Goal: Communication & Community: Answer question/provide support

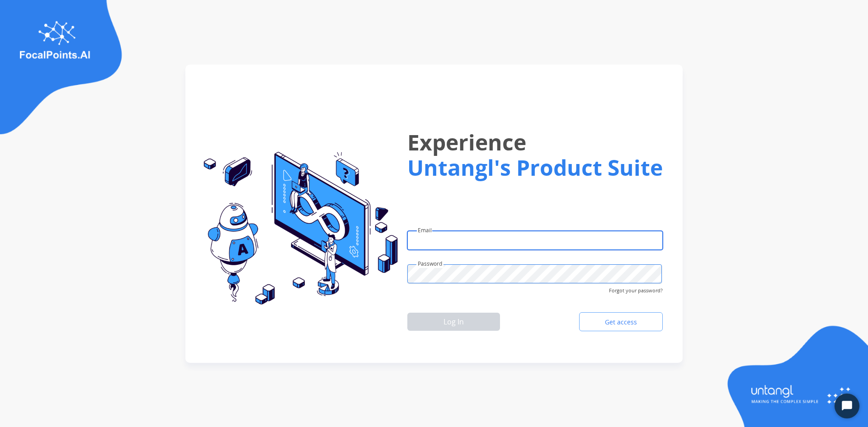
type input "**********"
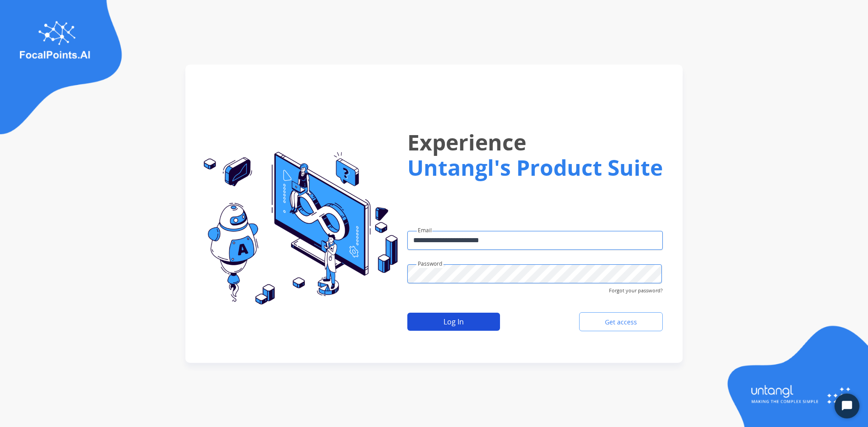
click at [446, 317] on button "Log In" at bounding box center [453, 322] width 93 height 18
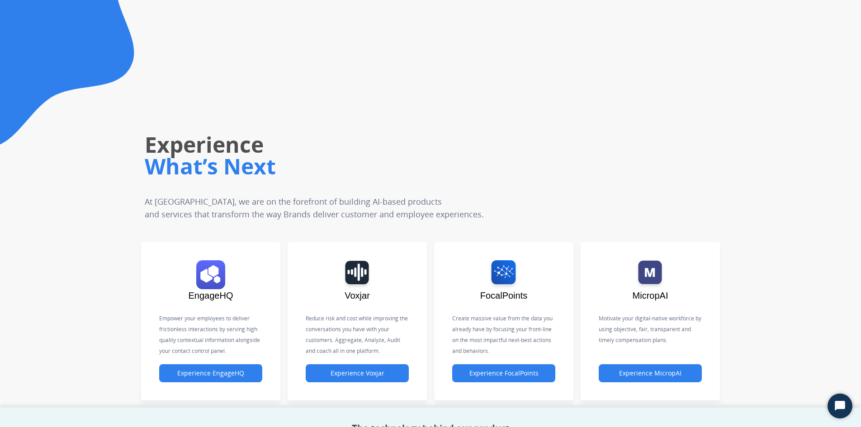
click at [180, 361] on div "Empower your employees to deliver frictionless interactions by serving high qua…" at bounding box center [210, 333] width 103 height 62
click at [180, 372] on button "Experience EngageHQ" at bounding box center [210, 373] width 103 height 18
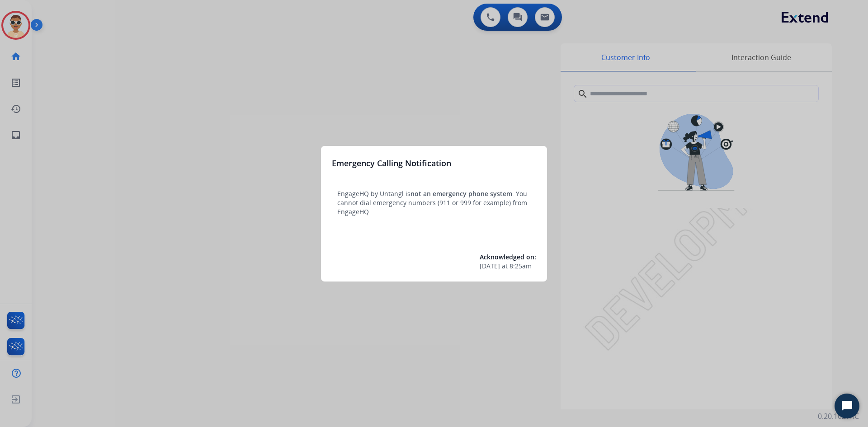
click at [113, 212] on div at bounding box center [434, 213] width 868 height 427
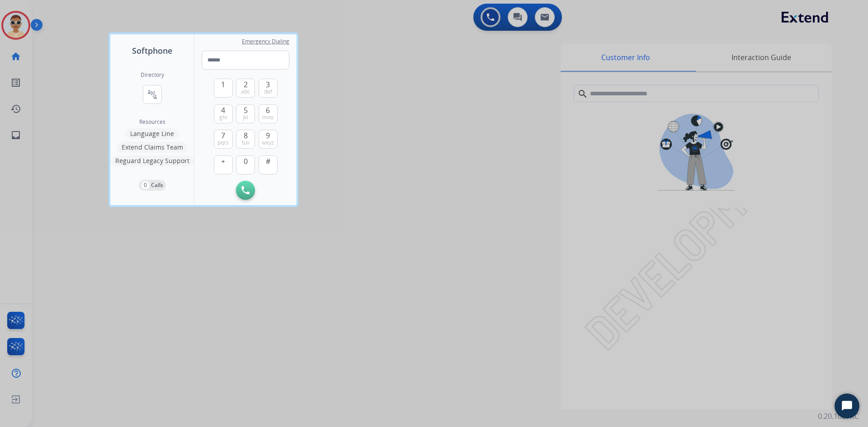
click at [26, 142] on div at bounding box center [434, 213] width 868 height 427
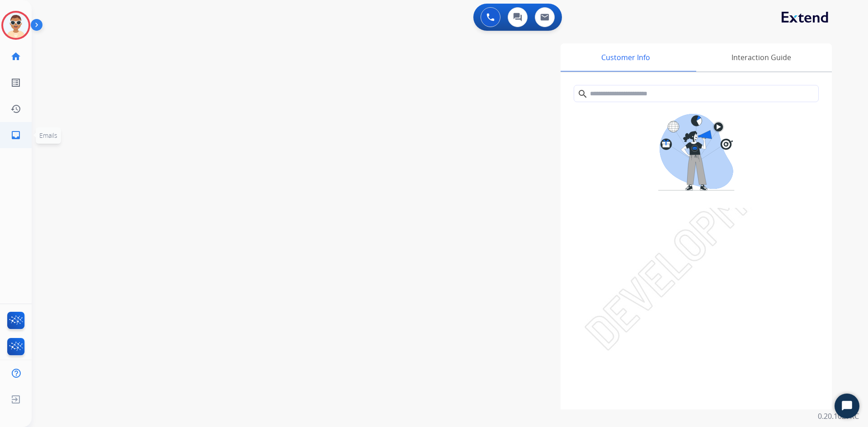
click at [24, 139] on link "inbox Emails" at bounding box center [15, 134] width 25 height 25
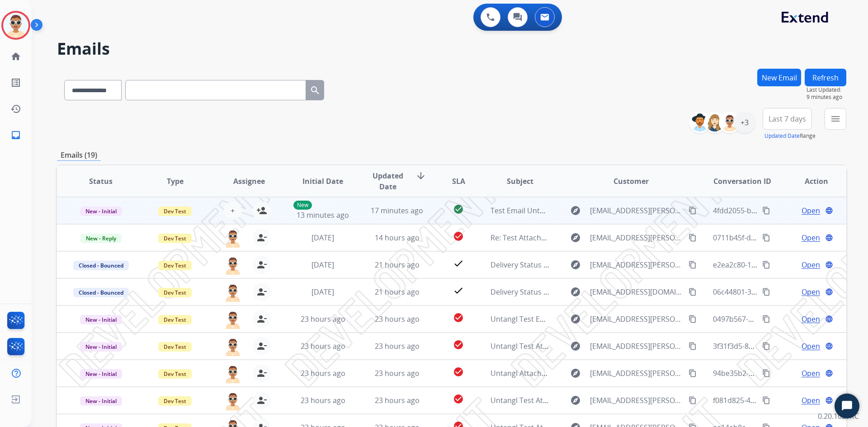
click at [762, 212] on mat-icon "content_copy" at bounding box center [766, 211] width 8 height 8
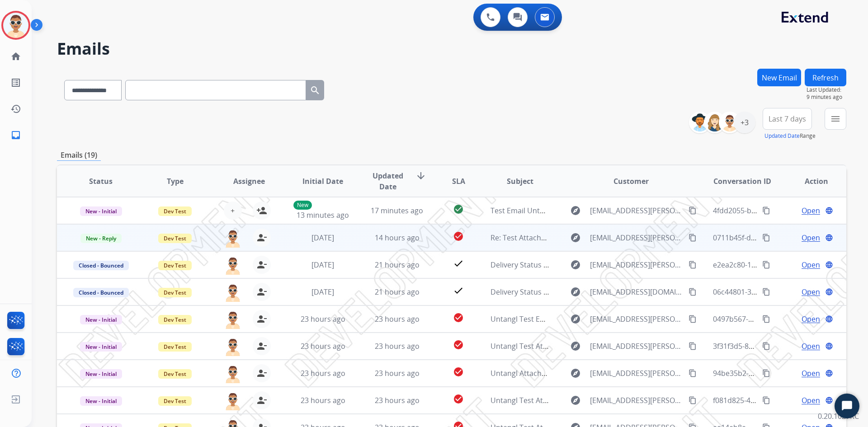
click at [762, 238] on mat-icon "content_copy" at bounding box center [766, 238] width 8 height 8
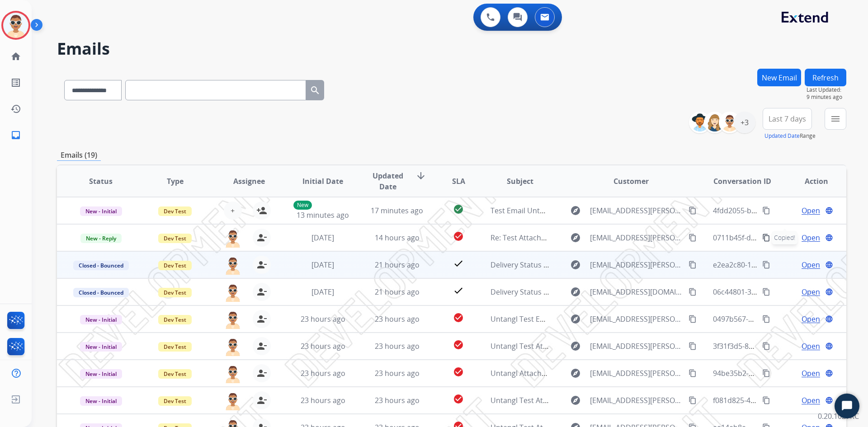
click at [763, 263] on mat-icon "content_copy" at bounding box center [766, 265] width 8 height 8
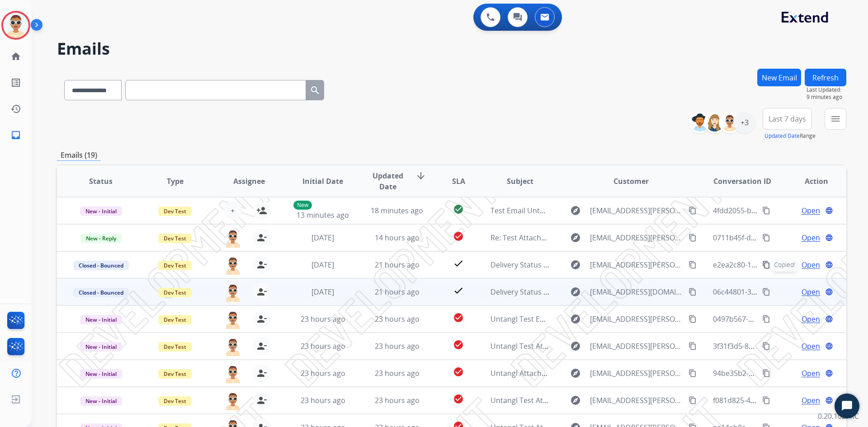
click at [762, 291] on mat-icon "content_copy" at bounding box center [766, 292] width 8 height 8
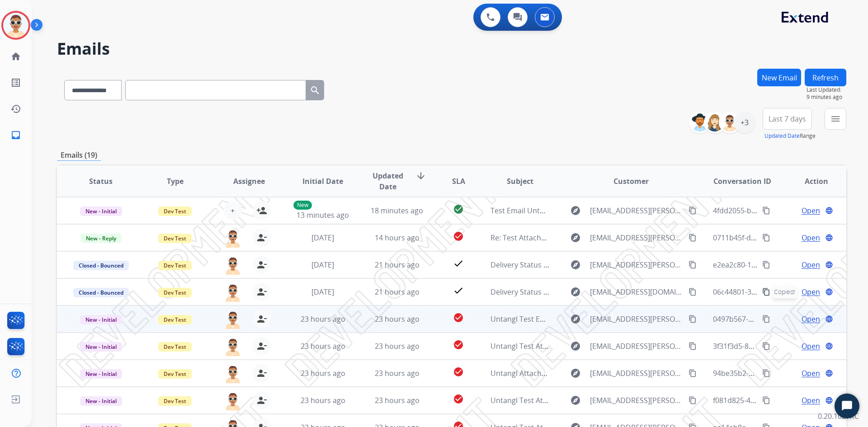
click at [762, 320] on mat-icon "content_copy" at bounding box center [766, 319] width 8 height 8
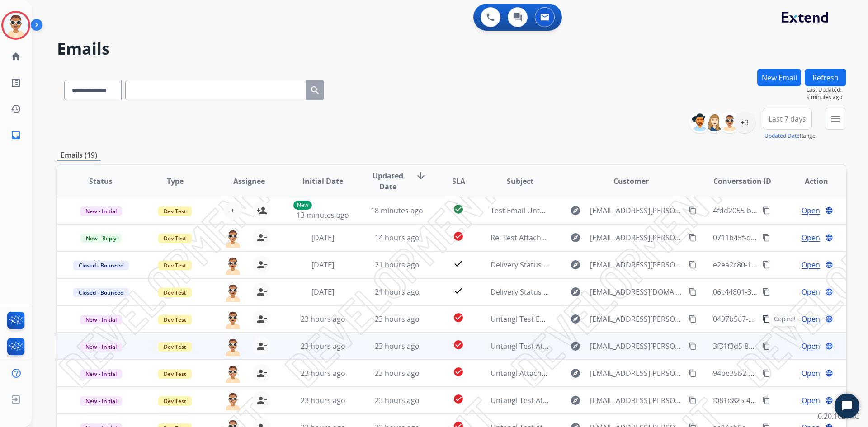
click at [763, 345] on mat-icon "content_copy" at bounding box center [766, 346] width 8 height 8
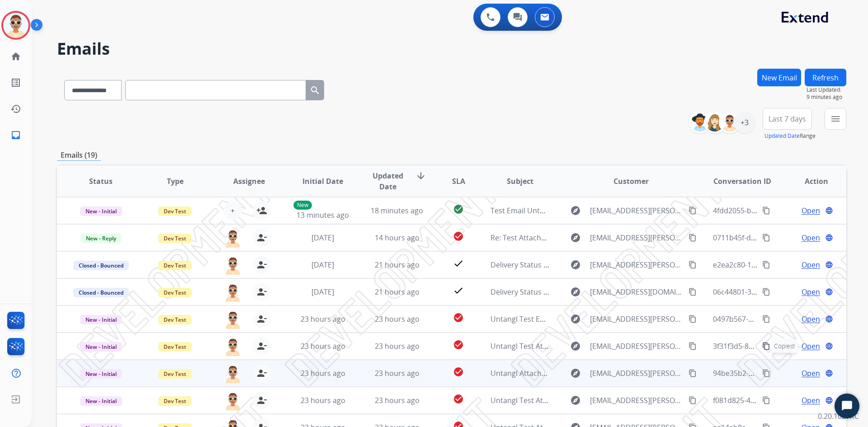
click at [762, 374] on mat-icon "content_copy" at bounding box center [766, 373] width 8 height 8
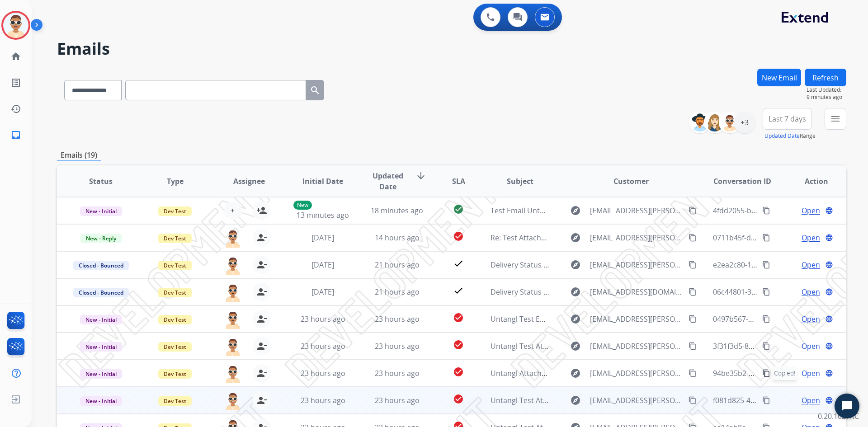
click at [764, 399] on button "content_copy" at bounding box center [766, 400] width 11 height 11
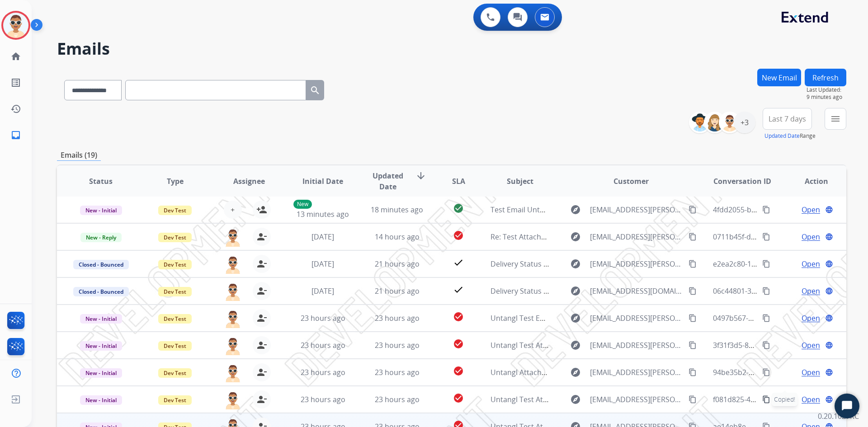
scroll to position [45, 0]
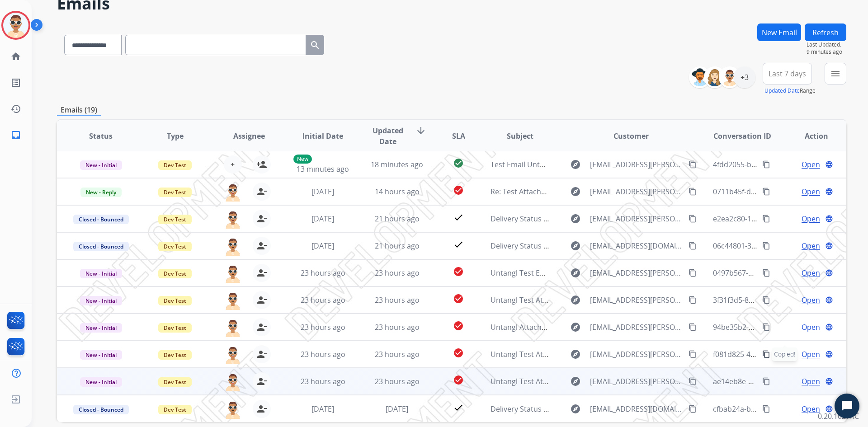
click at [762, 381] on mat-icon "content_copy" at bounding box center [766, 381] width 8 height 8
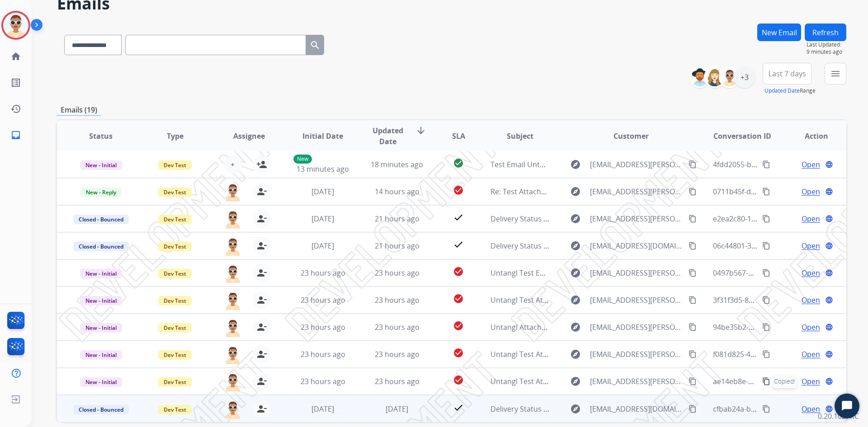
click at [761, 410] on button "content_copy" at bounding box center [766, 409] width 11 height 11
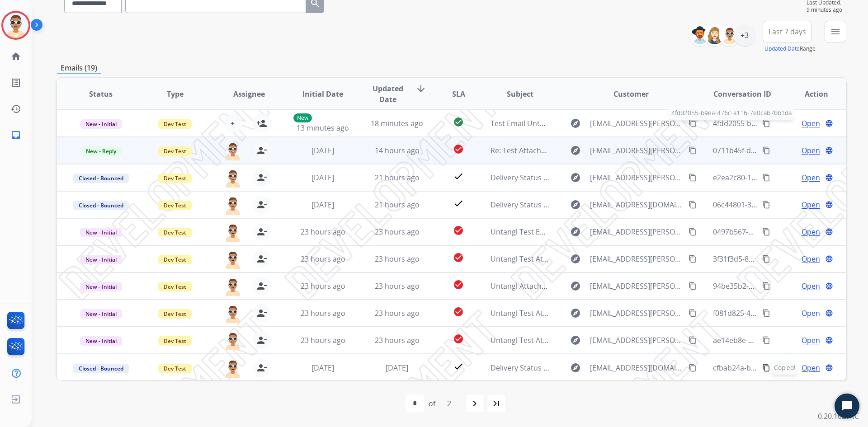
scroll to position [42, 0]
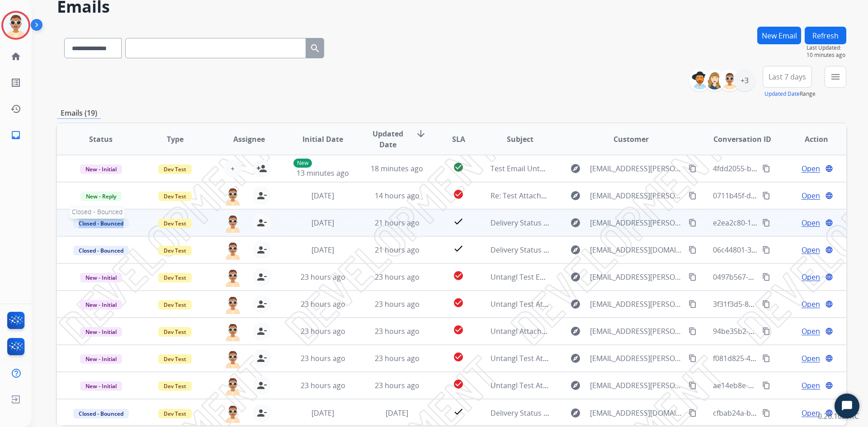
copy span "Closed - Bounced"
drag, startPoint x: 79, startPoint y: 222, endPoint x: 123, endPoint y: 227, distance: 44.5
click at [123, 227] on span "Closed - Bounced" at bounding box center [101, 223] width 56 height 9
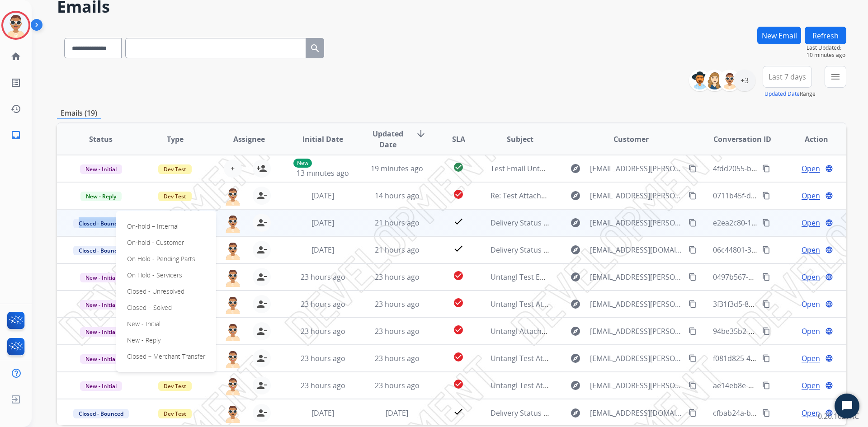
click at [466, 73] on div "**********" at bounding box center [451, 82] width 789 height 33
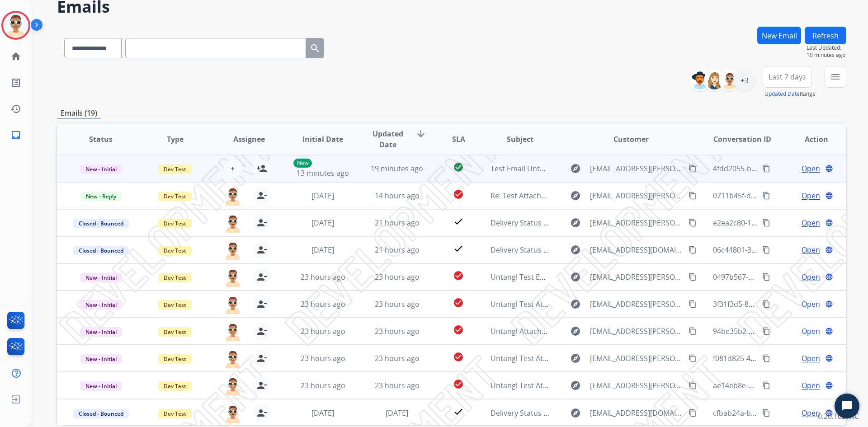
scroll to position [1, 0]
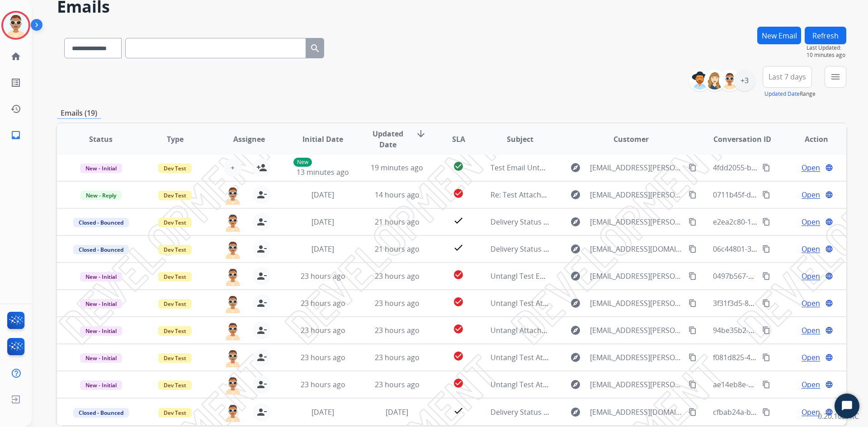
drag, startPoint x: 510, startPoint y: 81, endPoint x: 493, endPoint y: 61, distance: 26.0
click at [510, 81] on div "**********" at bounding box center [451, 82] width 789 height 33
click at [833, 32] on button "Refresh" at bounding box center [826, 36] width 42 height 18
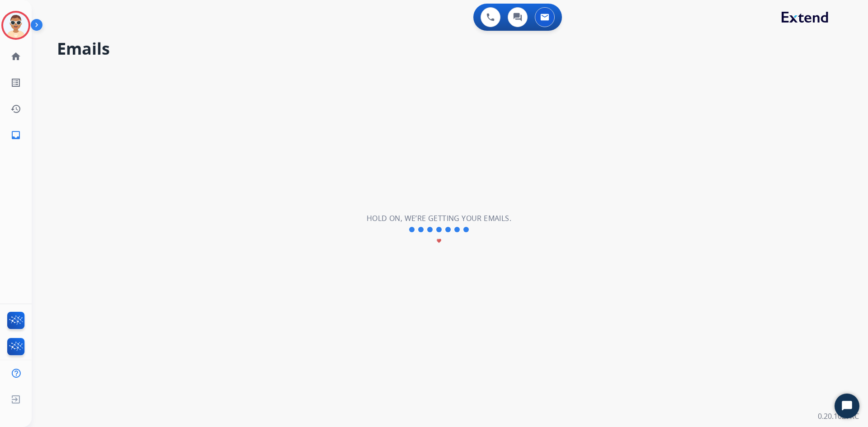
scroll to position [0, 0]
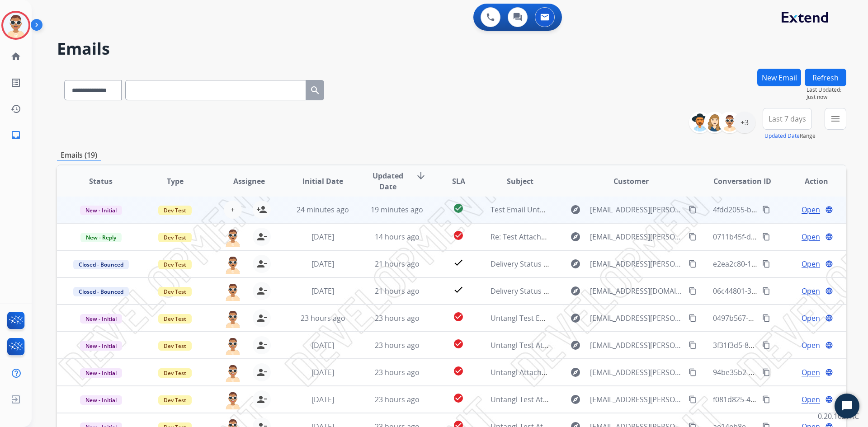
click at [801, 208] on span "Open" at bounding box center [810, 209] width 19 height 11
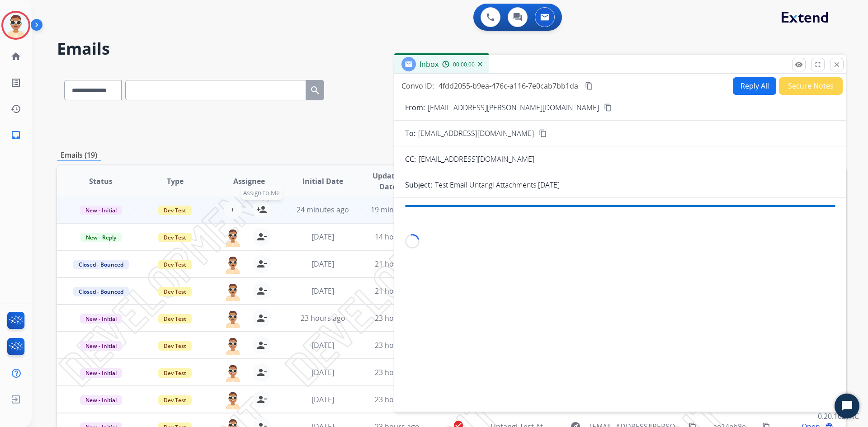
click at [263, 211] on mat-icon "person_add" at bounding box center [261, 209] width 11 height 11
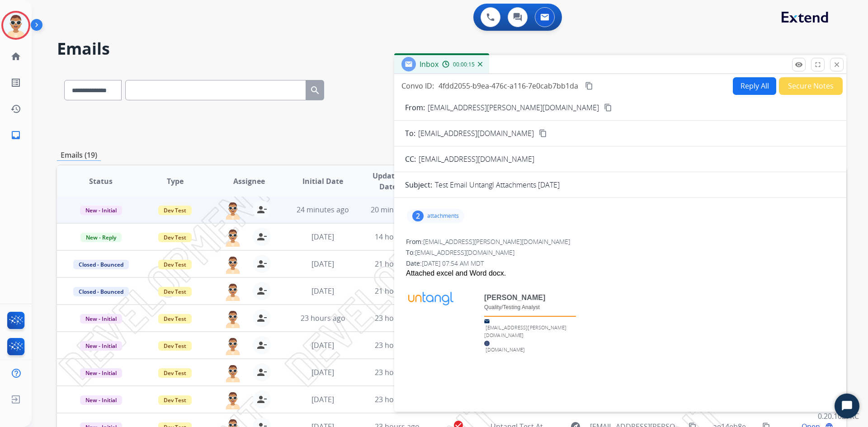
click at [431, 218] on p "attachments" at bounding box center [443, 215] width 32 height 7
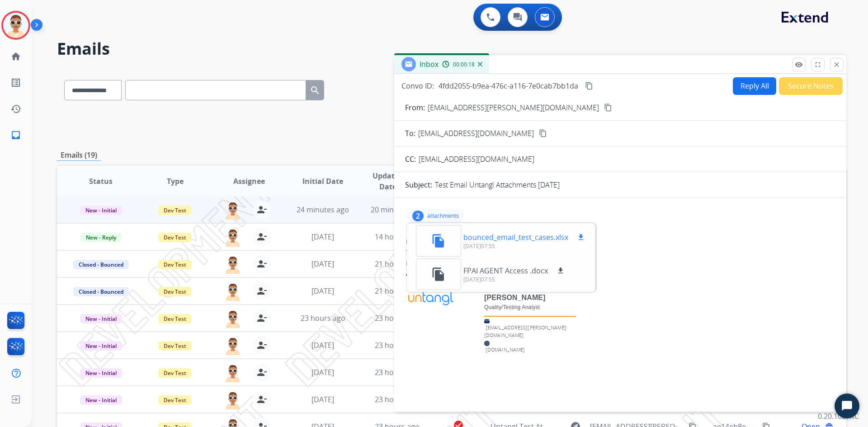
click at [450, 242] on div "file_copy" at bounding box center [438, 241] width 45 height 32
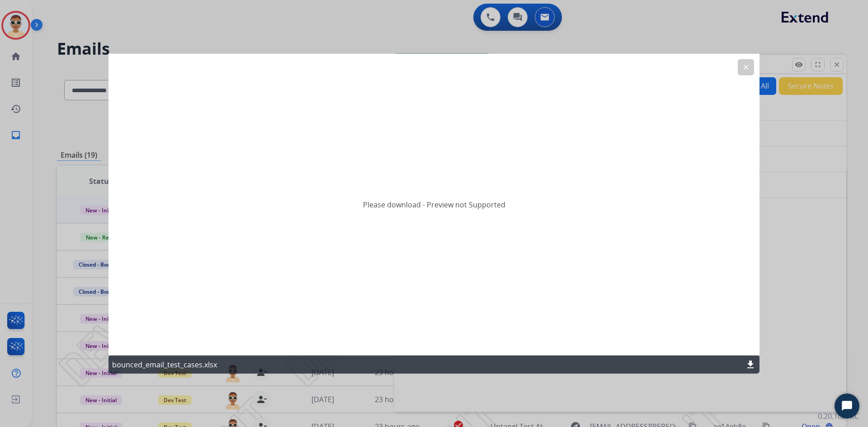
click at [749, 69] on mat-icon "clear" at bounding box center [746, 67] width 8 height 8
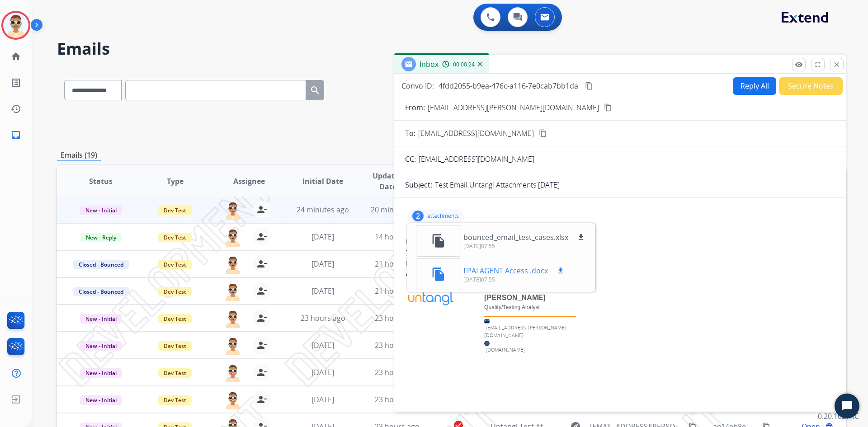
click at [449, 278] on div "file_copy" at bounding box center [438, 275] width 45 height 32
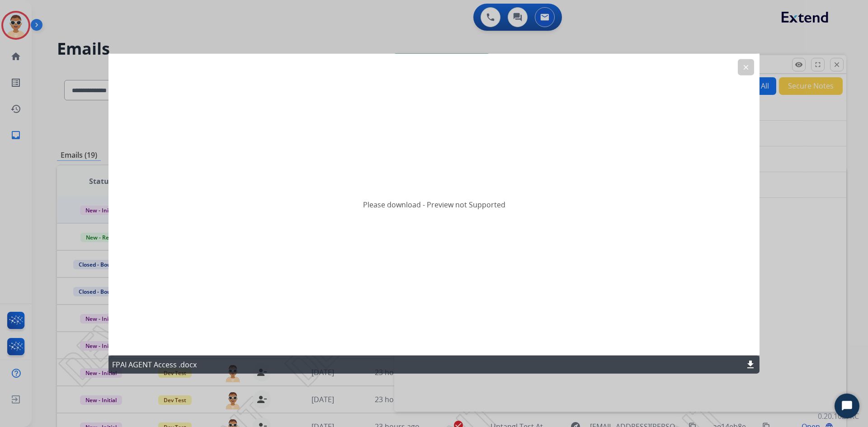
click at [740, 67] on button "clear" at bounding box center [746, 67] width 16 height 16
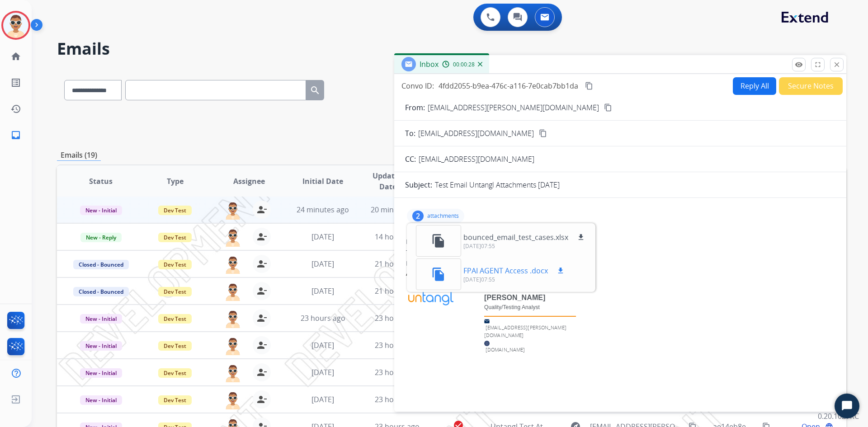
click at [559, 271] on mat-icon "download" at bounding box center [560, 271] width 8 height 8
click at [473, 235] on p "bounced_email_test_cases.xlsx" at bounding box center [515, 237] width 105 height 11
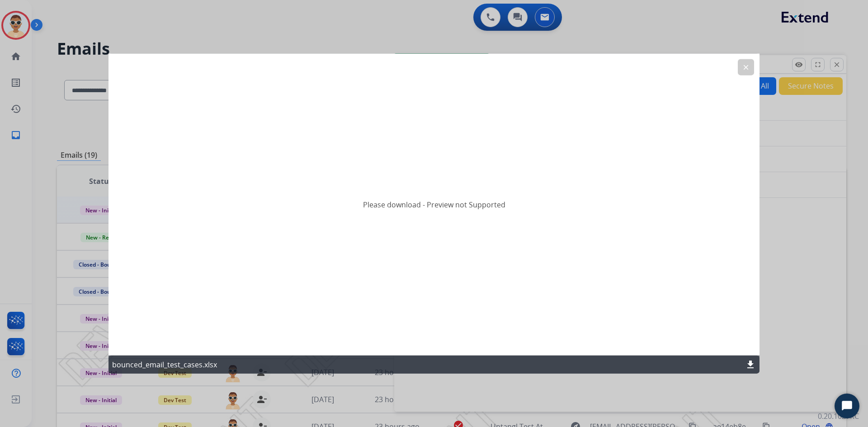
click at [753, 66] on button "clear" at bounding box center [746, 67] width 16 height 16
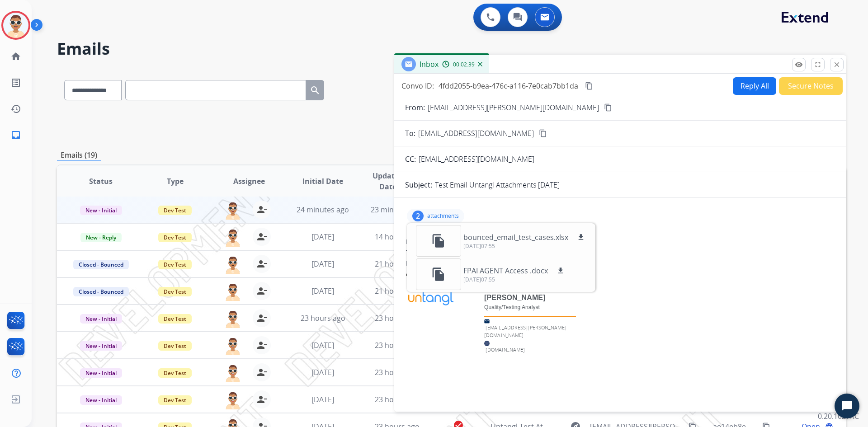
click at [734, 84] on button "Reply All" at bounding box center [754, 86] width 43 height 18
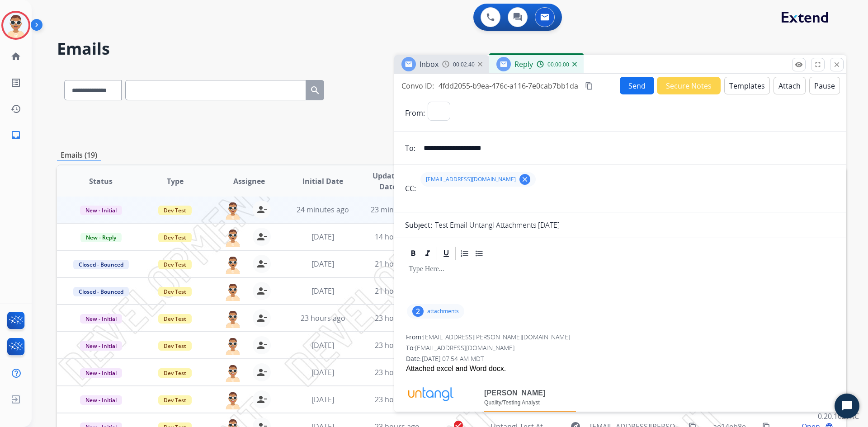
select select "**********"
click at [436, 312] on p "attachments" at bounding box center [443, 311] width 32 height 7
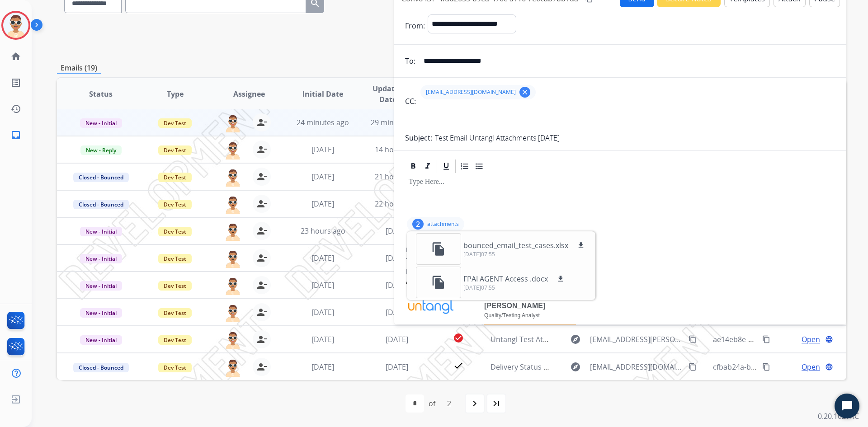
click at [498, 198] on div at bounding box center [620, 194] width 430 height 41
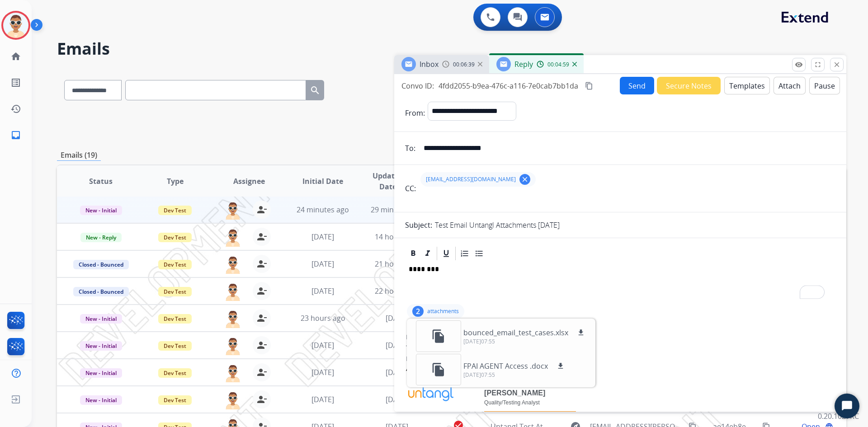
click at [626, 89] on button "Send" at bounding box center [637, 86] width 34 height 18
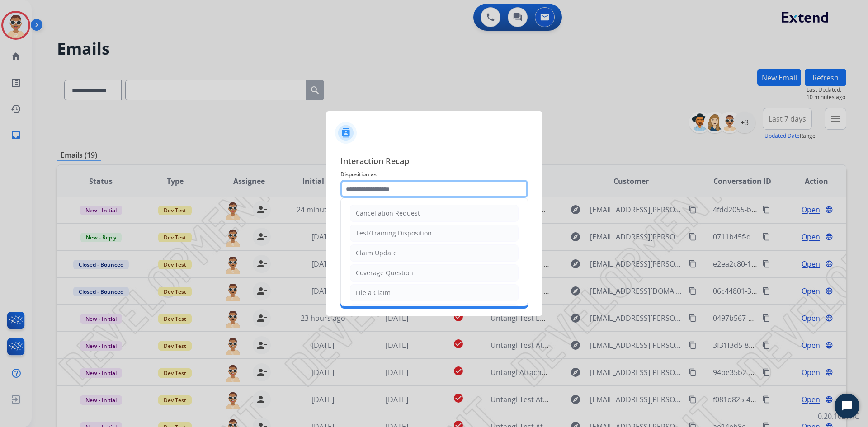
click at [375, 188] on input "text" at bounding box center [434, 189] width 188 height 18
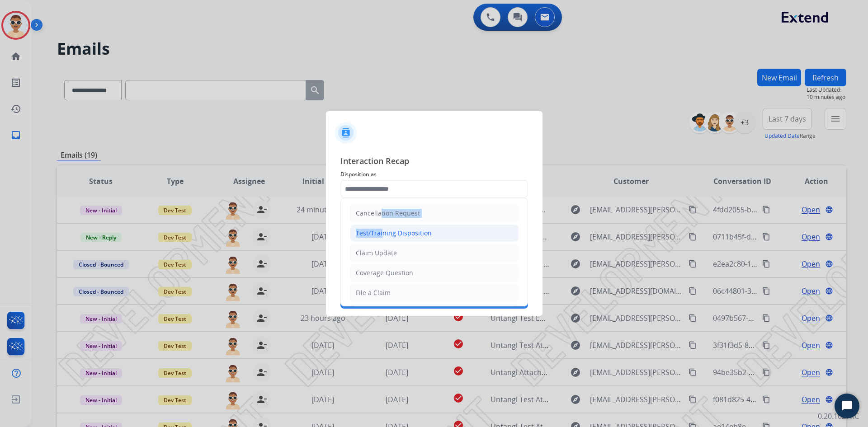
drag, startPoint x: 377, startPoint y: 217, endPoint x: 378, endPoint y: 230, distance: 12.8
click at [378, 230] on ul "Cancellation Request Test/Training Disposition Claim Update Coverage Question F…" at bounding box center [434, 322] width 187 height 249
click at [378, 230] on div "Test/Training Disposition" at bounding box center [394, 233] width 76 height 9
type input "**********"
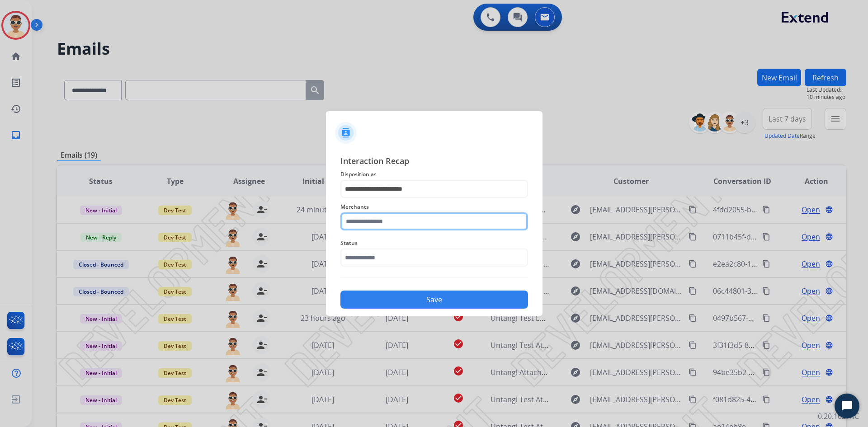
click at [378, 230] on input "text" at bounding box center [434, 221] width 188 height 18
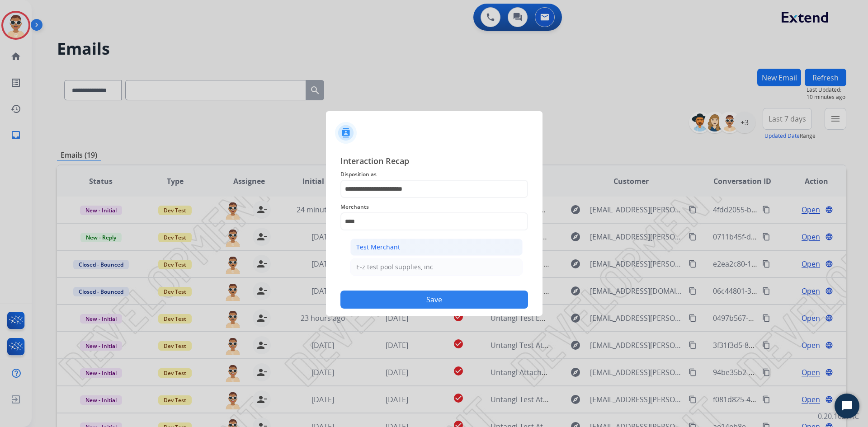
click at [381, 251] on div "Test Merchant" at bounding box center [378, 247] width 44 height 9
type input "**********"
click at [381, 251] on input "text" at bounding box center [434, 258] width 188 height 18
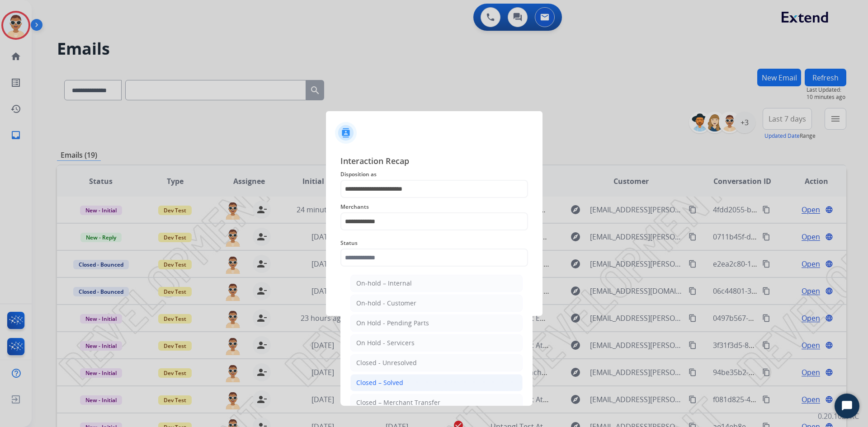
drag, startPoint x: 387, startPoint y: 382, endPoint x: 422, endPoint y: 384, distance: 34.9
click at [387, 383] on div "Closed – Solved" at bounding box center [379, 382] width 47 height 9
type input "**********"
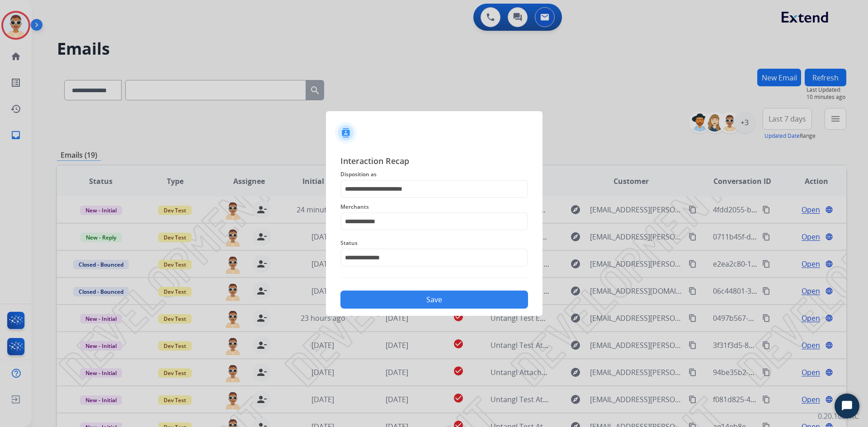
click at [471, 295] on button "Save" at bounding box center [434, 300] width 188 height 18
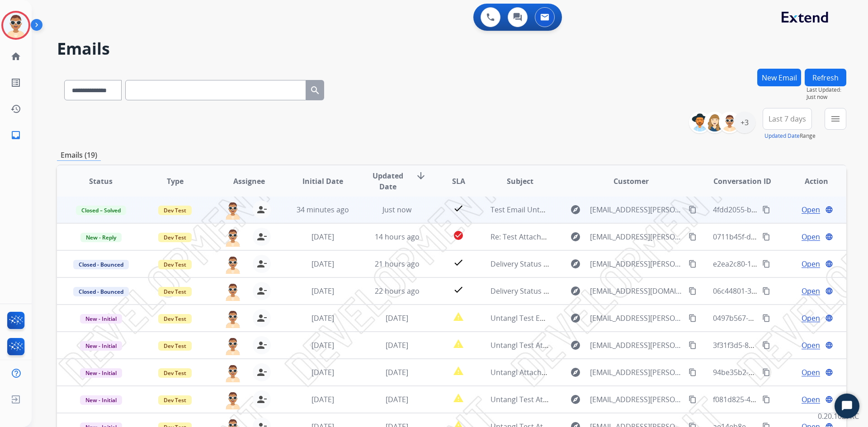
click at [762, 212] on mat-icon "content_copy" at bounding box center [766, 210] width 8 height 8
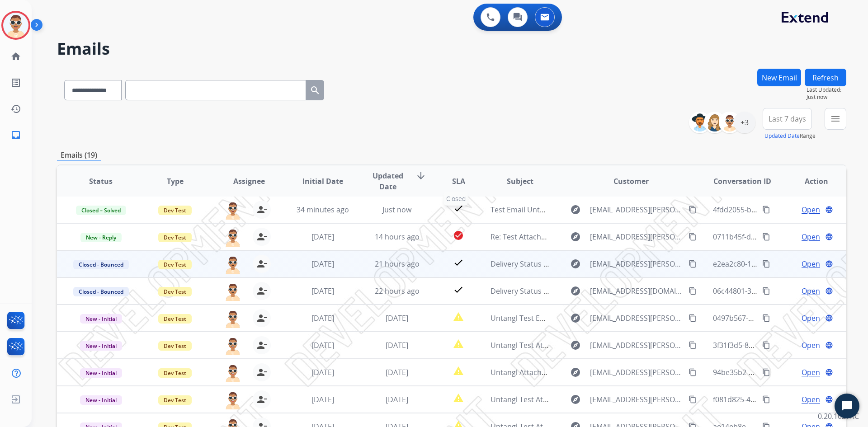
scroll to position [87, 0]
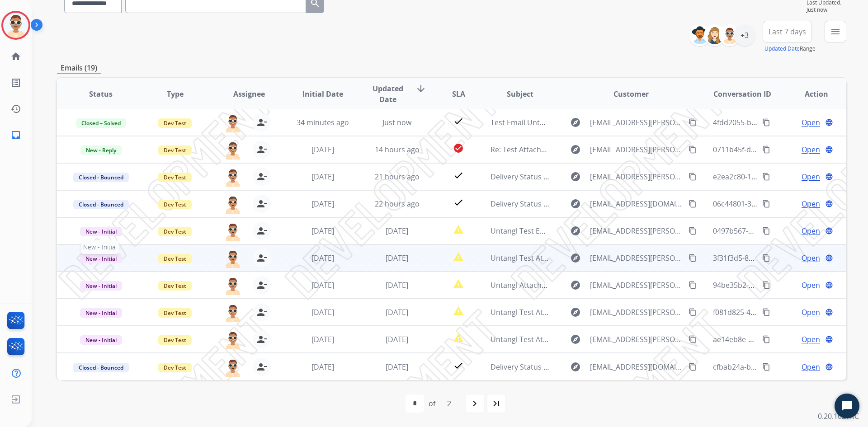
click at [96, 258] on span "New - Initial" at bounding box center [101, 258] width 42 height 9
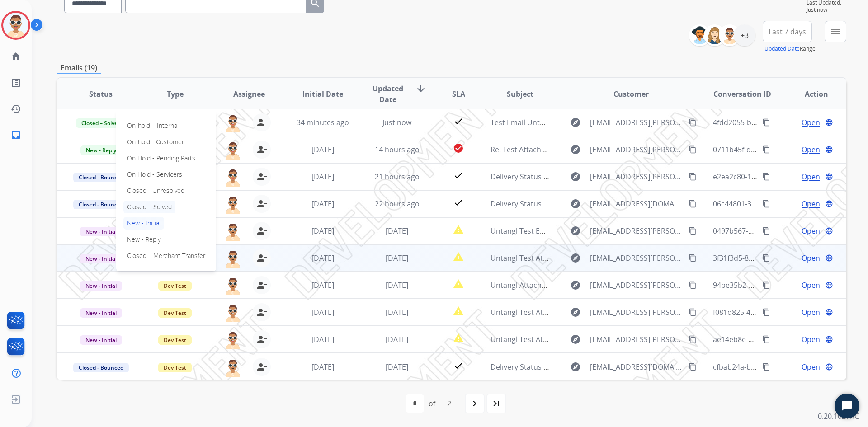
click at [157, 206] on p "Closed – Solved" at bounding box center [149, 207] width 52 height 13
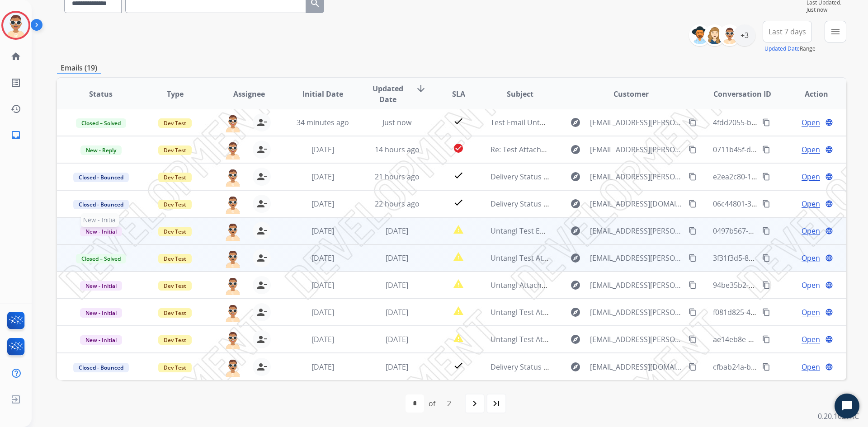
click at [110, 232] on span "New - Initial" at bounding box center [101, 231] width 42 height 9
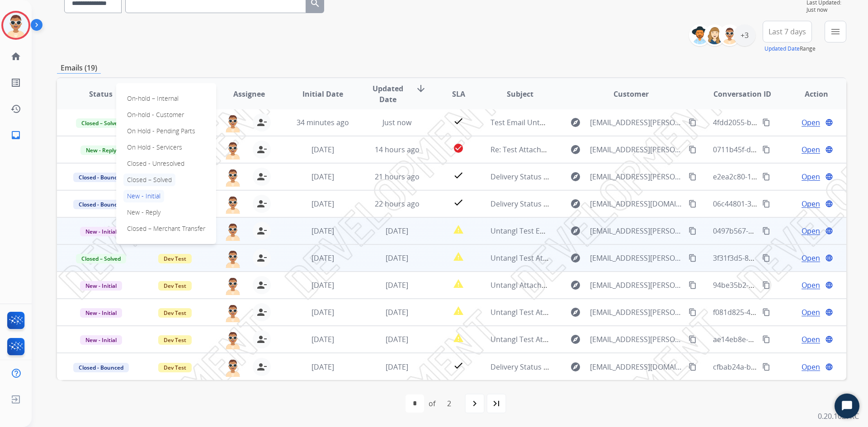
click at [161, 177] on p "Closed – Solved" at bounding box center [149, 180] width 52 height 13
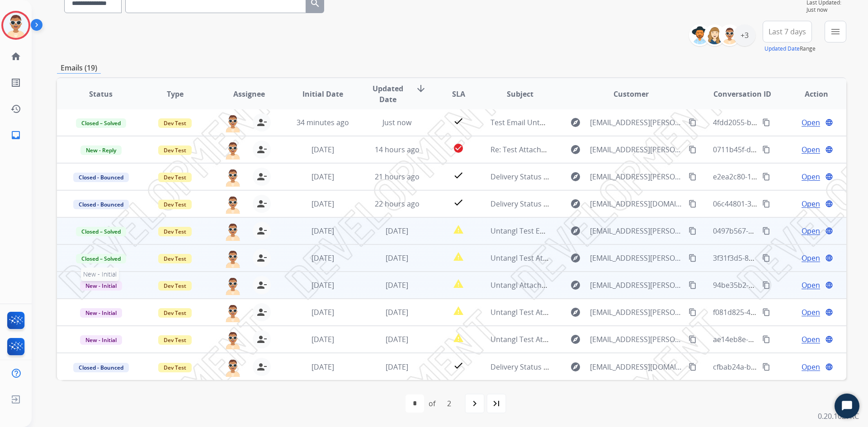
click at [103, 283] on span "New - Initial" at bounding box center [101, 285] width 42 height 9
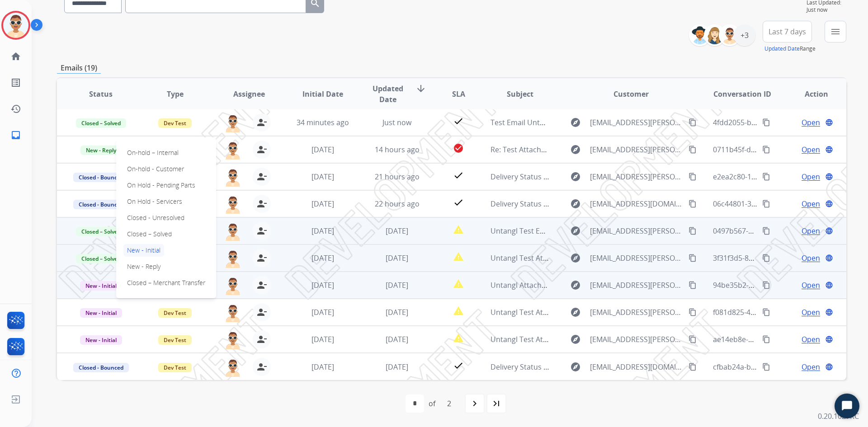
click at [362, 51] on div "**********" at bounding box center [451, 37] width 789 height 33
